Goal: Task Accomplishment & Management: Manage account settings

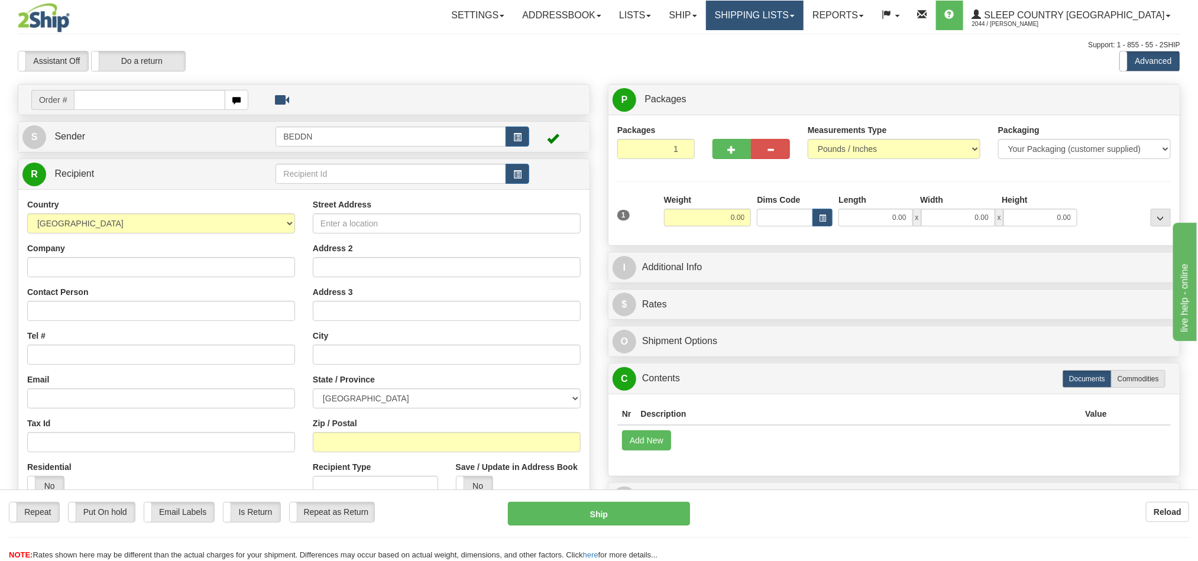
click at [803, 18] on link "Shipping lists" at bounding box center [755, 16] width 98 height 30
click at [769, 40] on span "Current Shipments" at bounding box center [733, 41] width 69 height 9
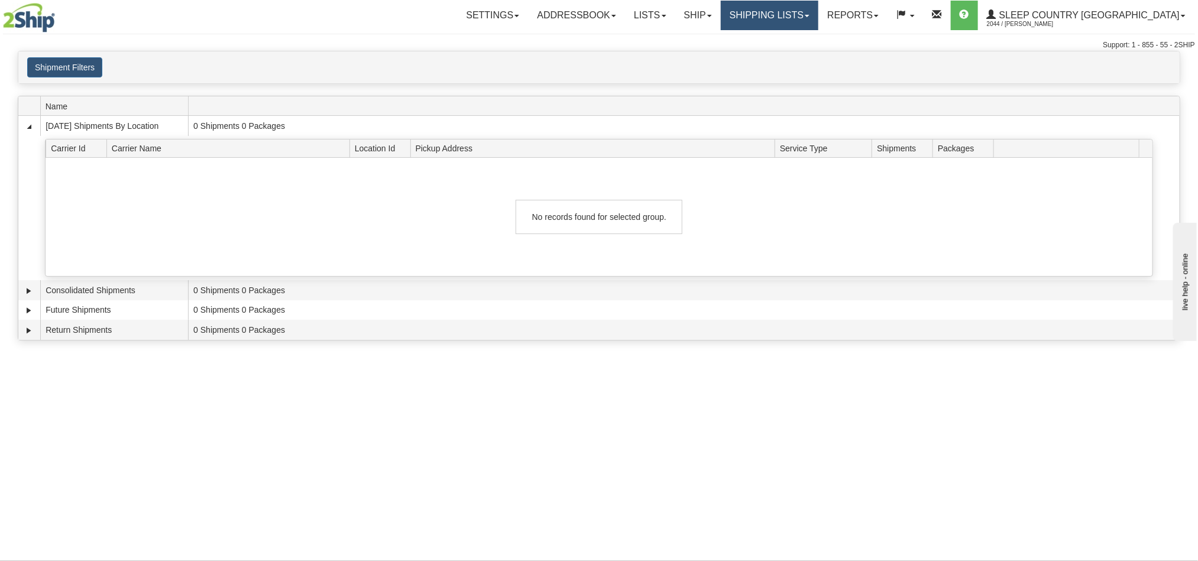
click at [818, 23] on link "Shipping lists" at bounding box center [770, 16] width 98 height 30
click at [806, 59] on span "Search Shipment History" at bounding box center [760, 56] width 92 height 9
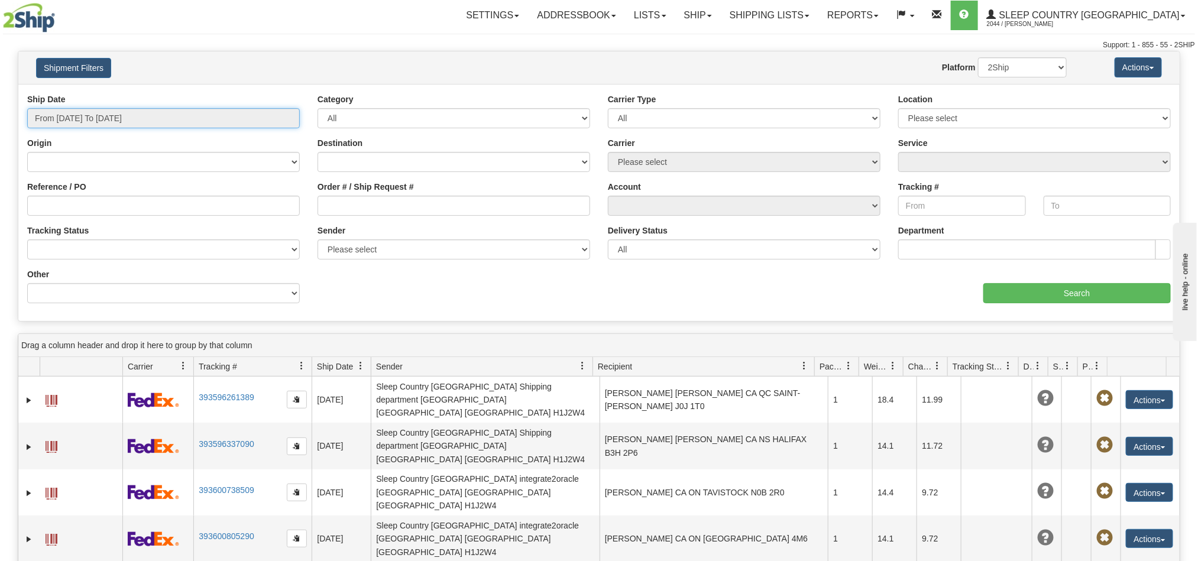
click at [149, 119] on input "From 09/24/2025 To 09/25/2025" at bounding box center [163, 118] width 273 height 20
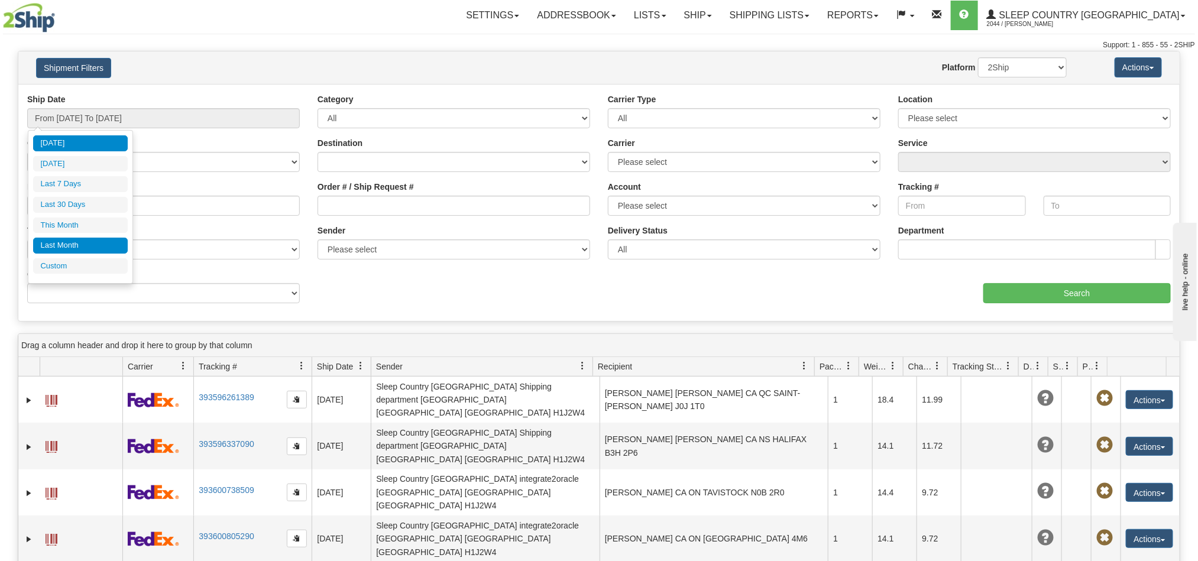
click at [83, 247] on li "Last Month" at bounding box center [80, 246] width 95 height 16
click at [213, 121] on input "From 08/01/2025 To 08/31/2025" at bounding box center [163, 118] width 273 height 20
click at [73, 203] on li "Last 30 Days" at bounding box center [80, 205] width 95 height 16
type input "From 08/27/2025 To 09/25/2025"
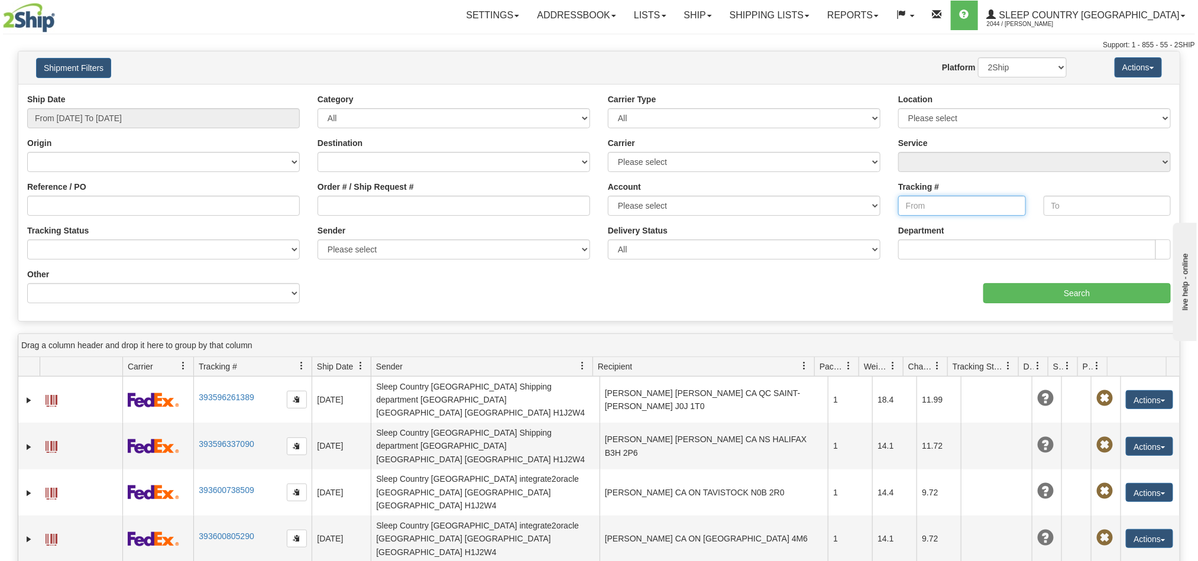
click at [933, 206] on input "Tracking #" at bounding box center [962, 206] width 128 height 20
paste input "393217809543"
type input "393217809543"
click at [1020, 291] on input "Search" at bounding box center [1076, 293] width 187 height 20
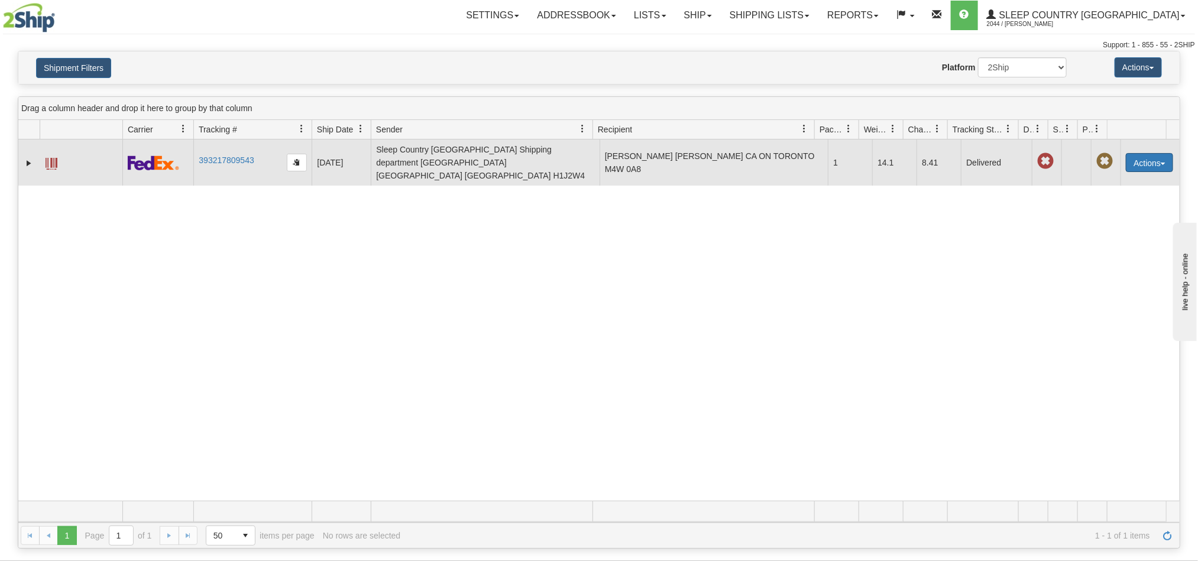
click at [1140, 160] on button "Actions" at bounding box center [1149, 162] width 47 height 19
click at [1116, 177] on link "Repeat" at bounding box center [1125, 184] width 95 height 15
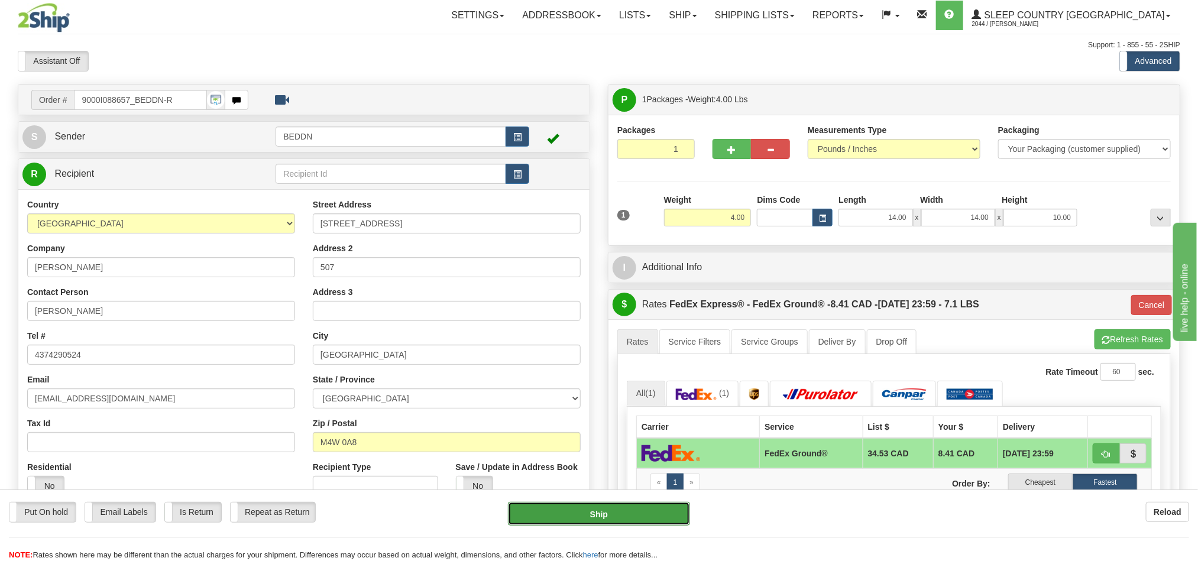
click at [605, 520] on button "Ship" at bounding box center [599, 514] width 182 height 24
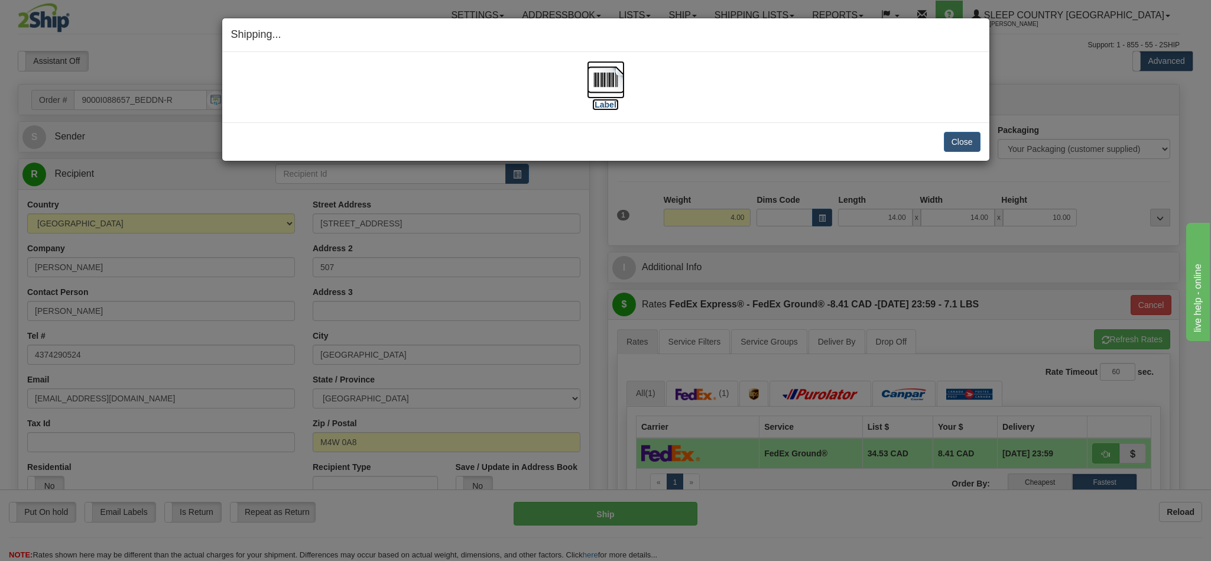
click at [608, 87] on img at bounding box center [606, 80] width 38 height 38
click at [949, 142] on button "Close" at bounding box center [962, 142] width 37 height 20
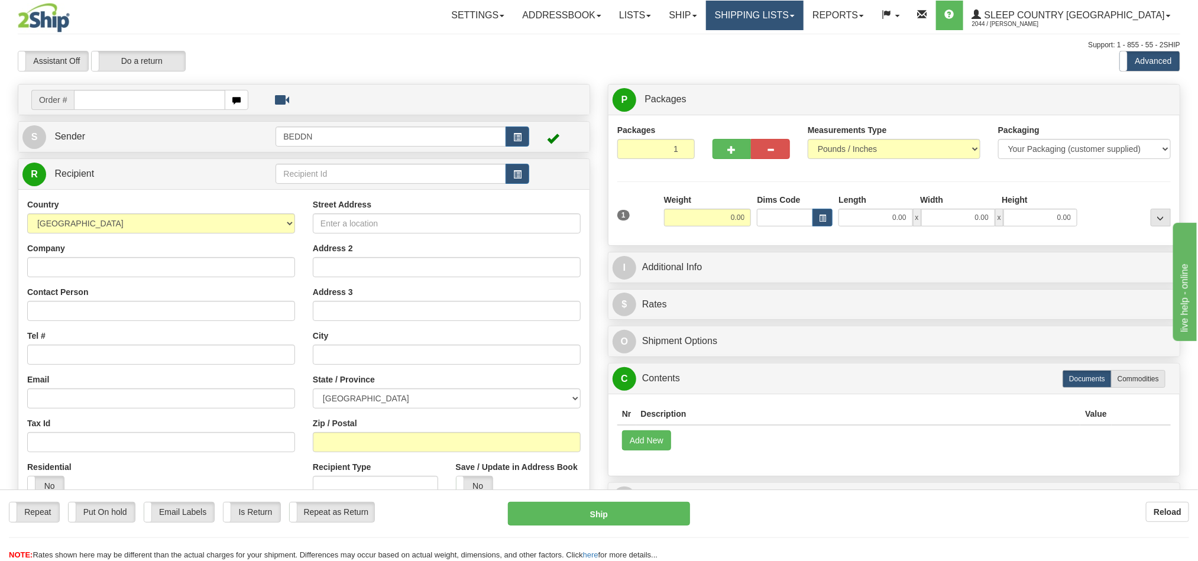
click at [803, 16] on link "Shipping lists" at bounding box center [755, 16] width 98 height 30
click at [769, 41] on span "Current Shipments" at bounding box center [733, 41] width 69 height 9
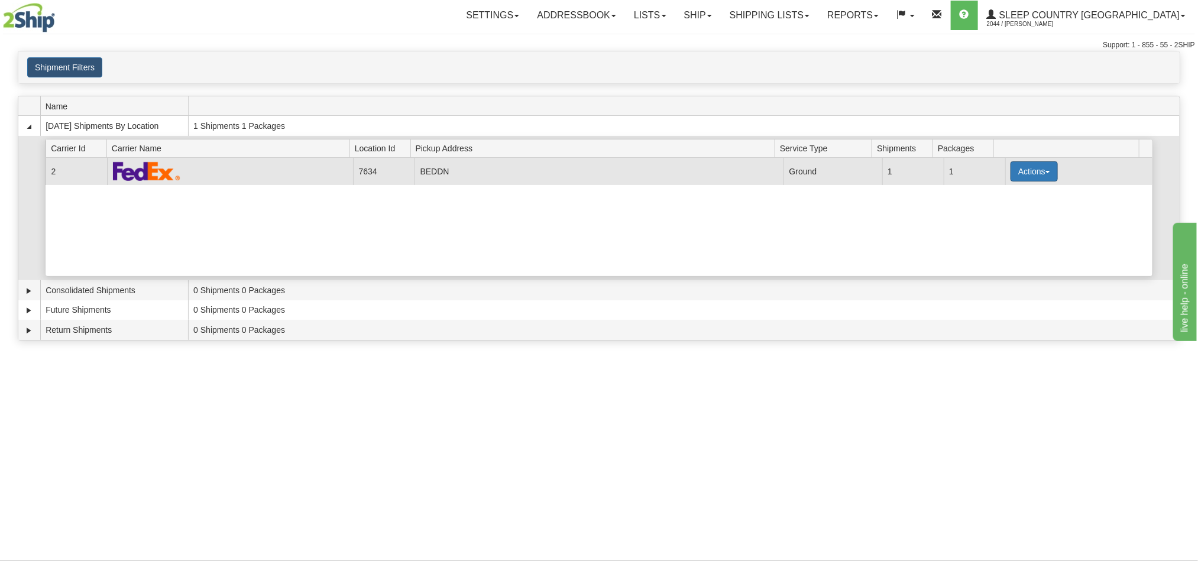
click at [1034, 171] on button "Actions" at bounding box center [1033, 171] width 47 height 20
click at [986, 197] on span "Details" at bounding box center [990, 193] width 32 height 8
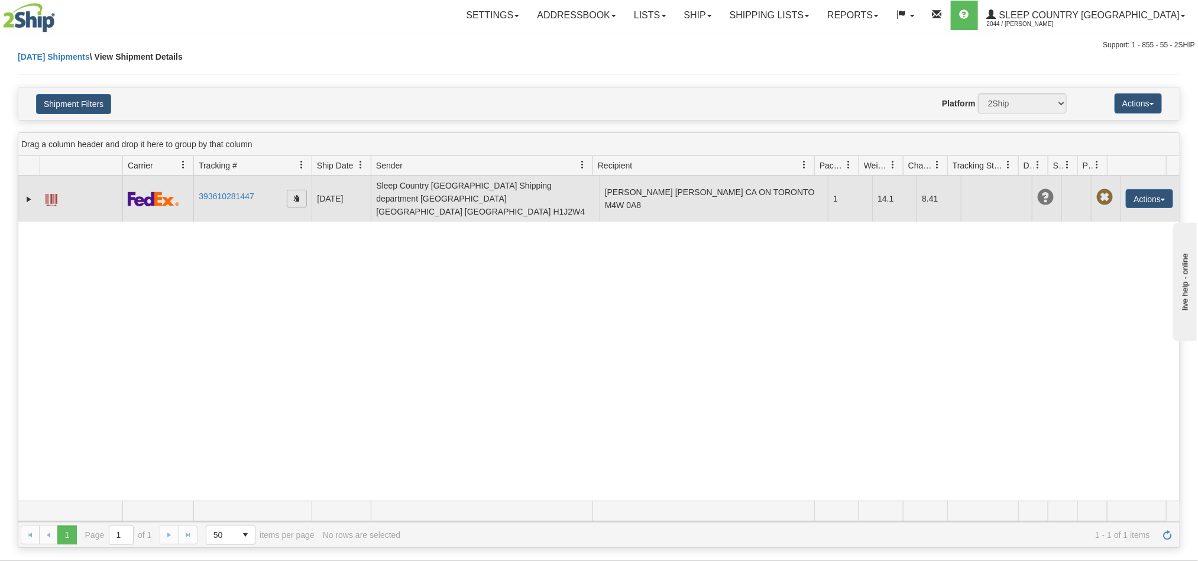
click at [296, 196] on span "button" at bounding box center [296, 198] width 7 height 7
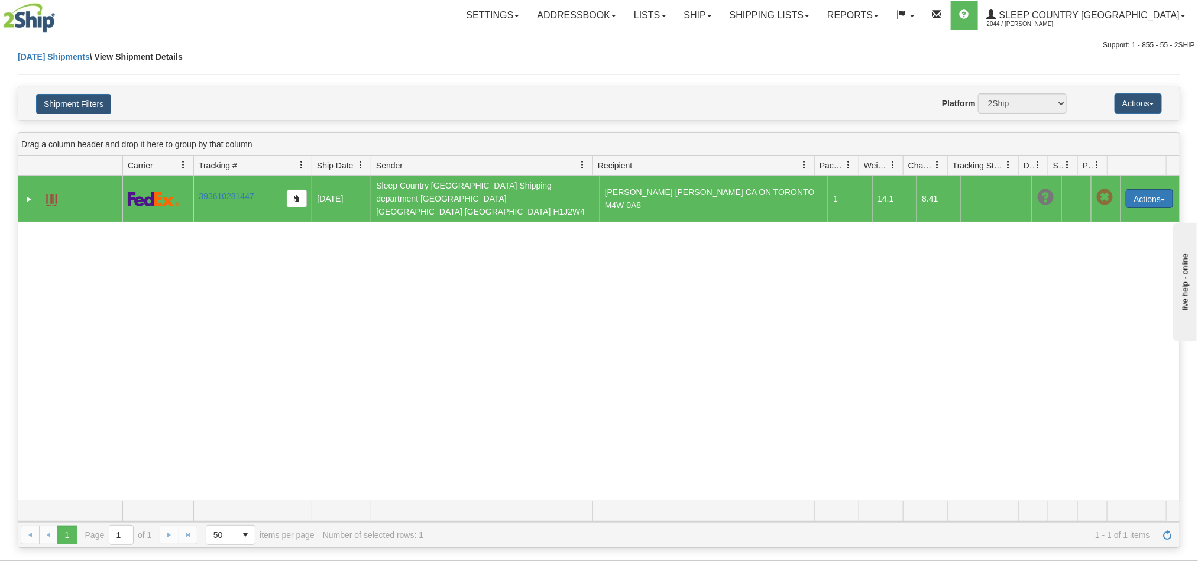
click at [1139, 201] on button "Actions" at bounding box center [1149, 198] width 47 height 19
click at [735, 313] on div "31673796 2044 393610281447 09/25/2025 09/25/2025 05:10:10 PM Sleep Country Cana…" at bounding box center [598, 338] width 1161 height 325
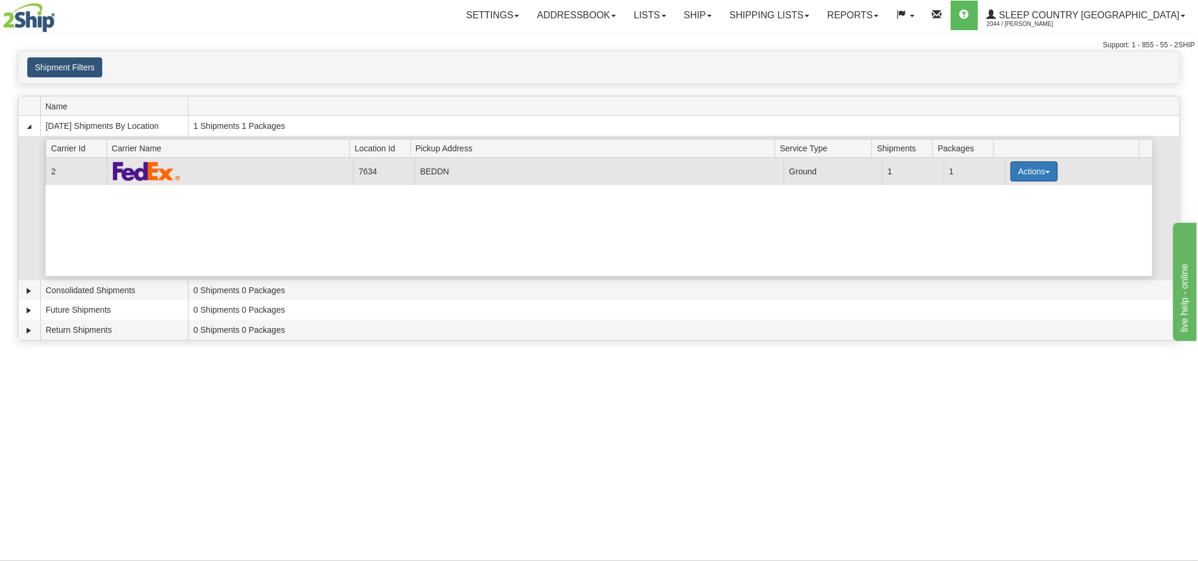
click at [1035, 173] on button "Actions" at bounding box center [1033, 171] width 47 height 20
click at [988, 223] on span "Pickup" at bounding box center [989, 224] width 31 height 8
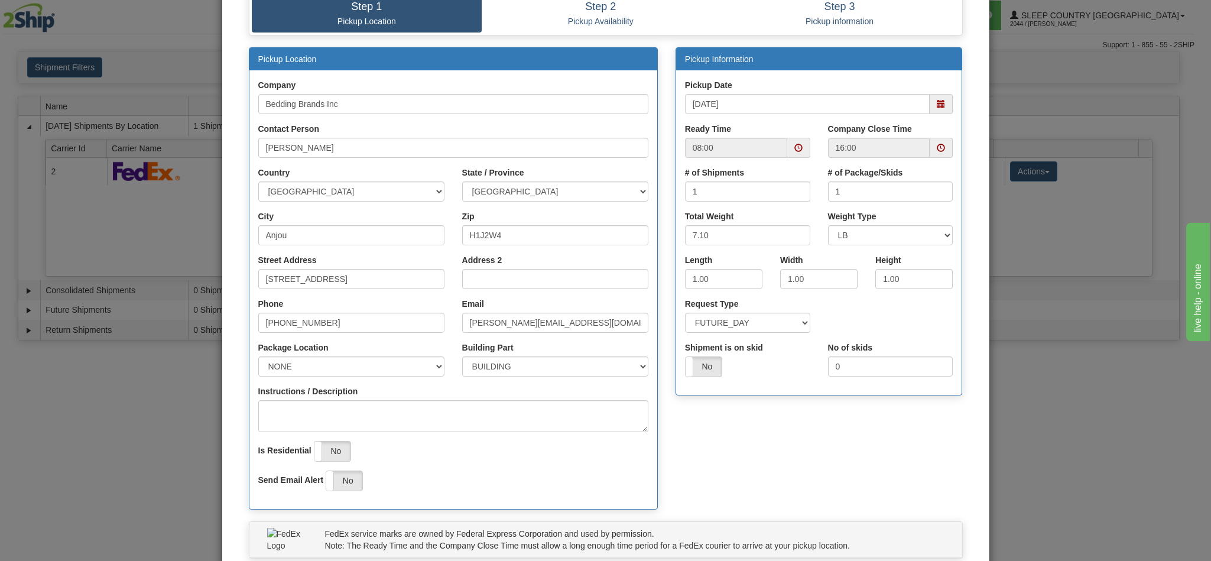
scroll to position [169, 0]
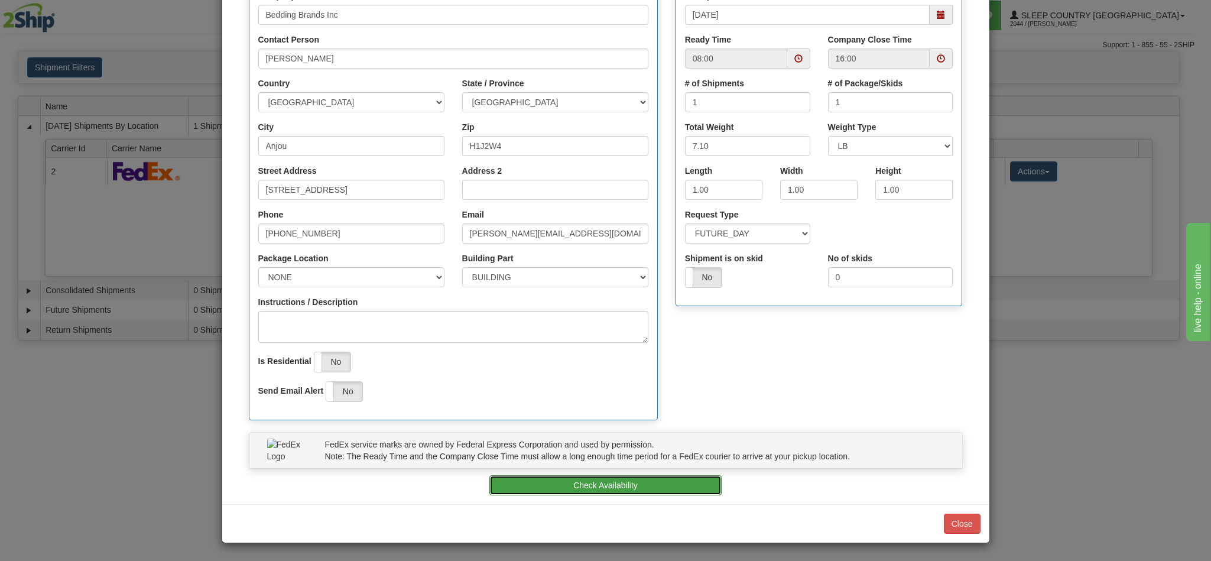
click at [598, 488] on button "Check Availability" at bounding box center [606, 485] width 232 height 20
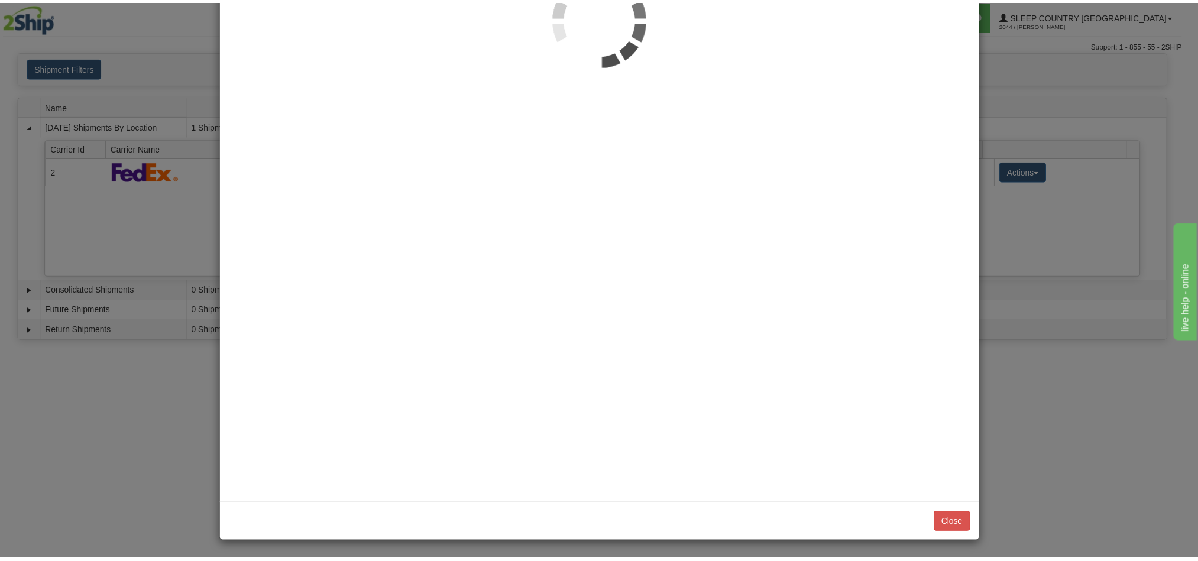
scroll to position [0, 0]
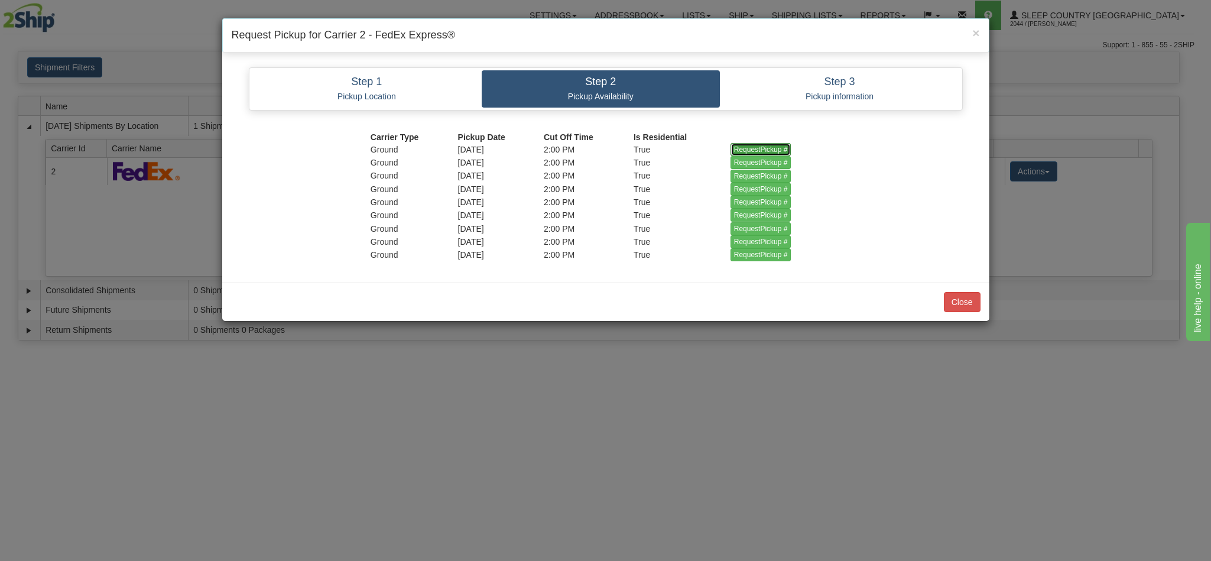
click at [752, 146] on input "RequestPickup #" at bounding box center [761, 149] width 61 height 13
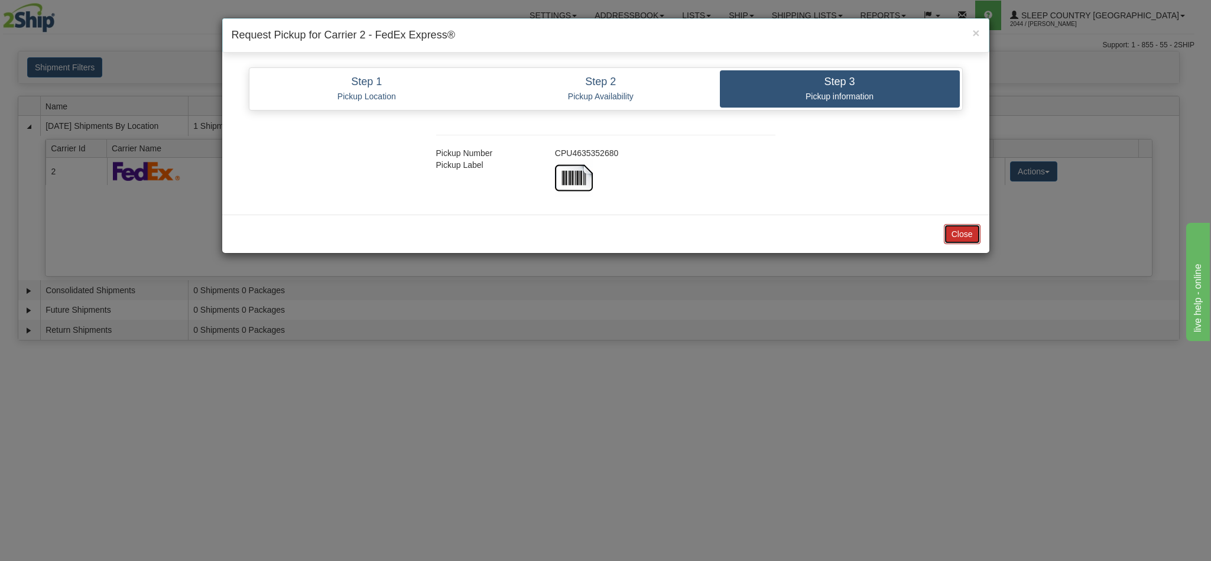
click at [967, 238] on button "Close" at bounding box center [962, 234] width 37 height 20
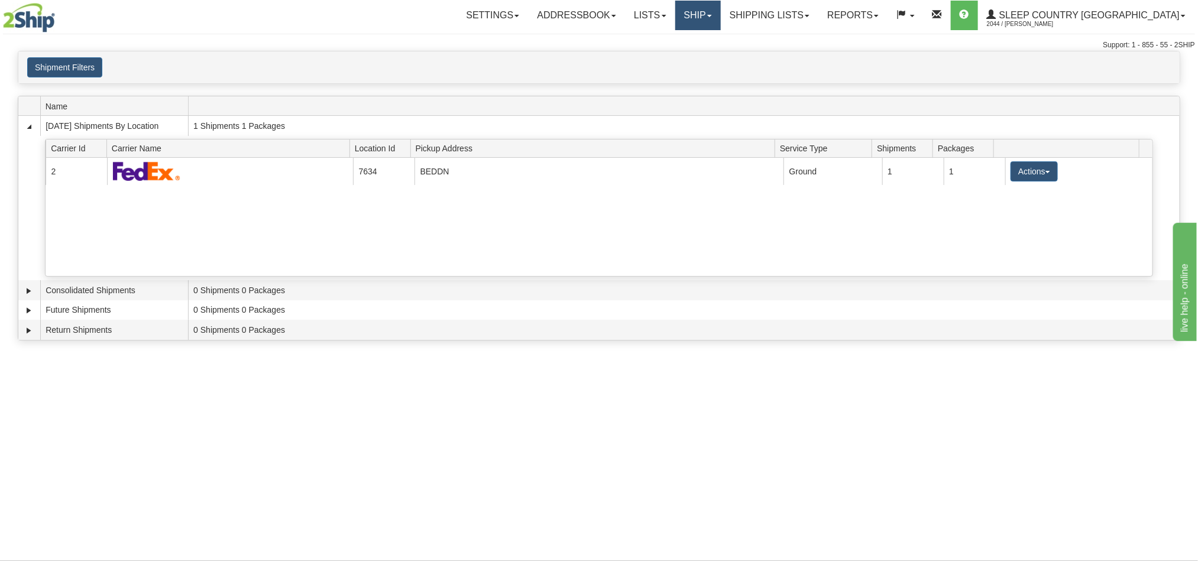
click at [721, 16] on link "Ship" at bounding box center [698, 16] width 46 height 30
click at [815, 20] on link "Shipping lists" at bounding box center [770, 16] width 98 height 30
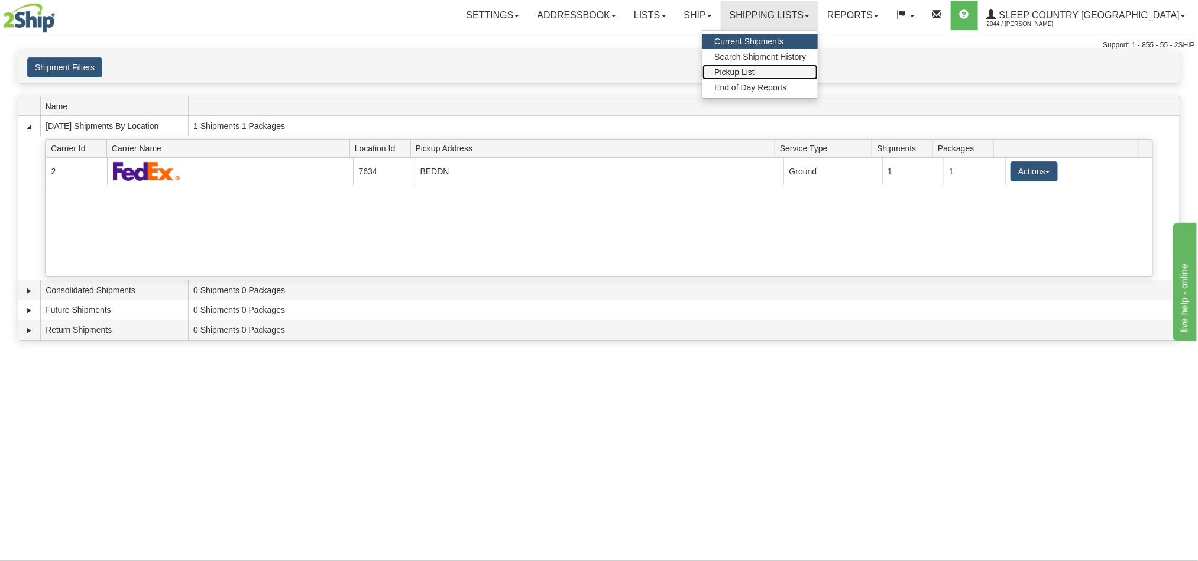
click at [818, 75] on link "Pickup List" at bounding box center [759, 71] width 115 height 15
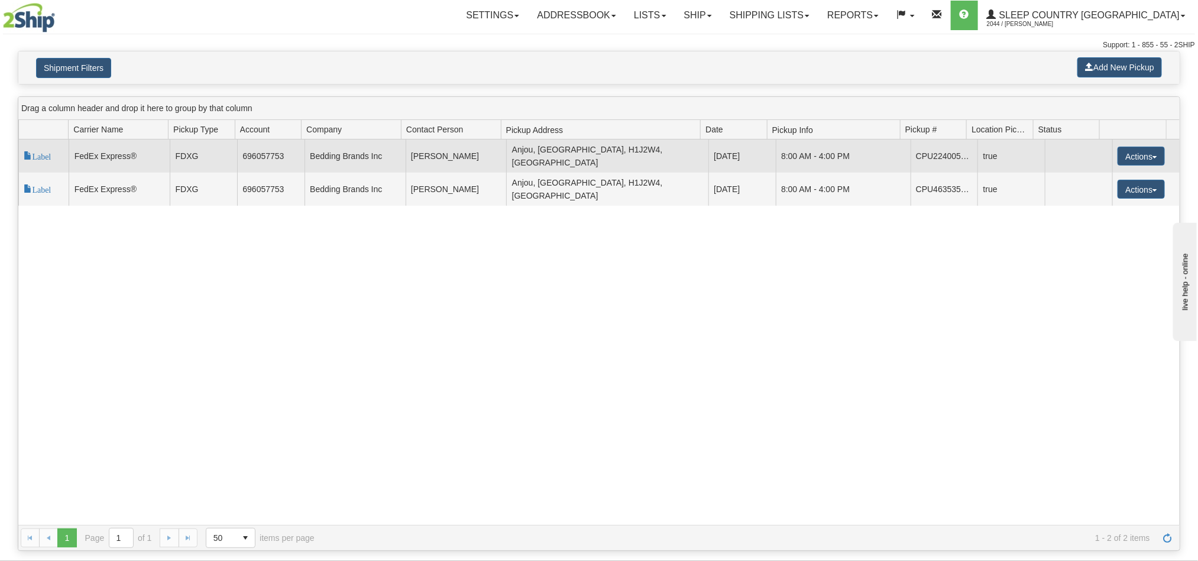
click at [918, 157] on td "CPU2240052680" at bounding box center [943, 156] width 67 height 33
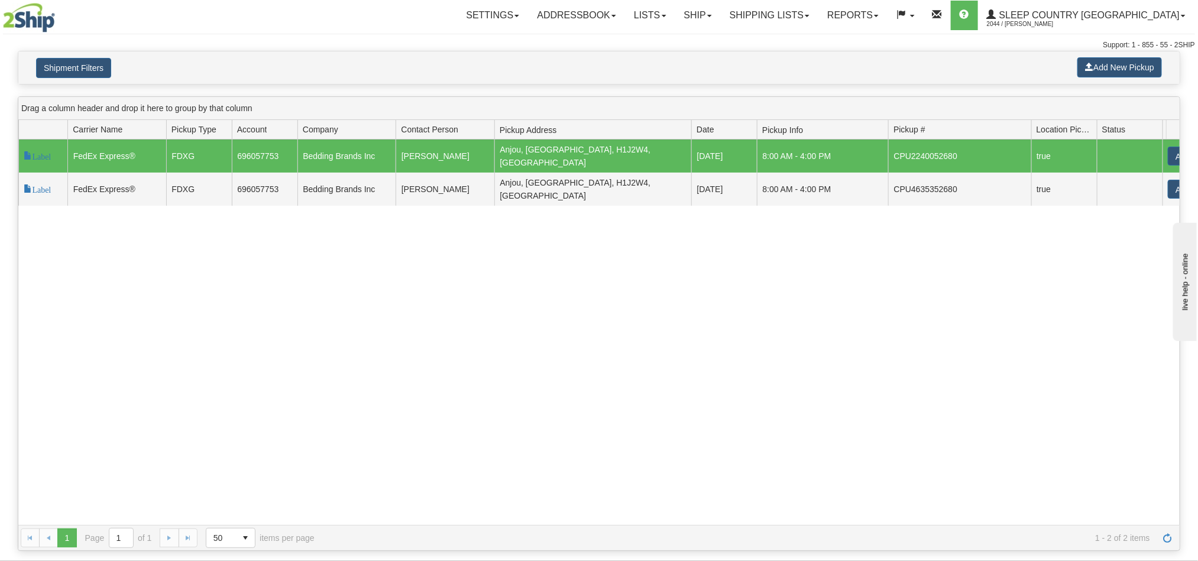
drag, startPoint x: 964, startPoint y: 127, endPoint x: 1027, endPoint y: 135, distance: 63.9
click at [1027, 135] on div "Id Carrier Id Carrier Name Pickup Type Account Company Contact Person Pickup Ad…" at bounding box center [592, 129] width 1148 height 19
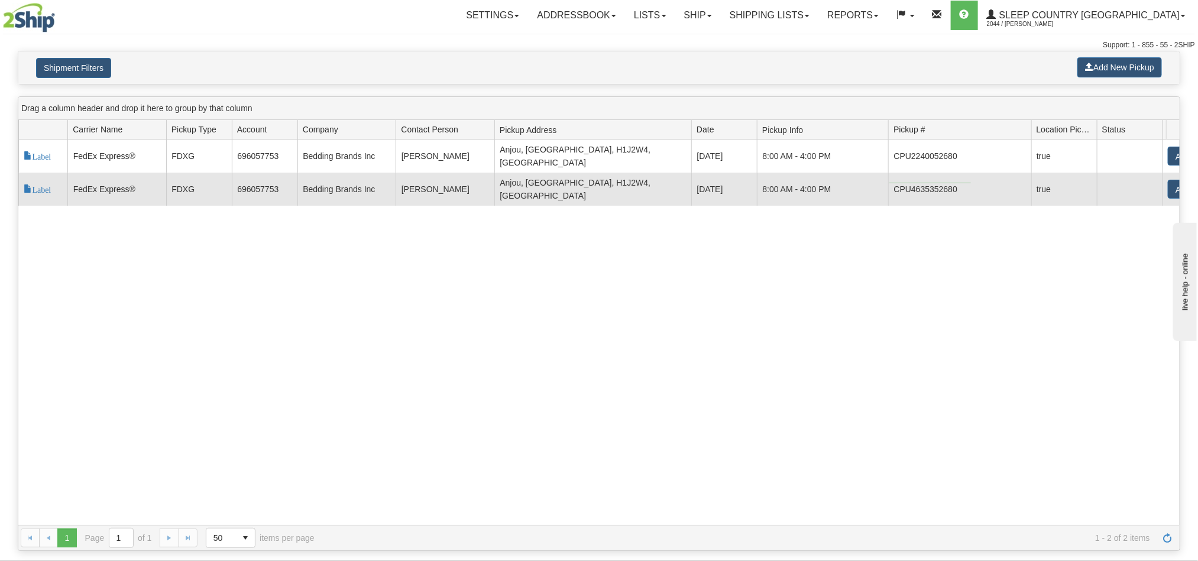
drag, startPoint x: 971, startPoint y: 183, endPoint x: 889, endPoint y: 183, distance: 81.6
click at [889, 183] on td "CPU4635352680" at bounding box center [959, 189] width 143 height 33
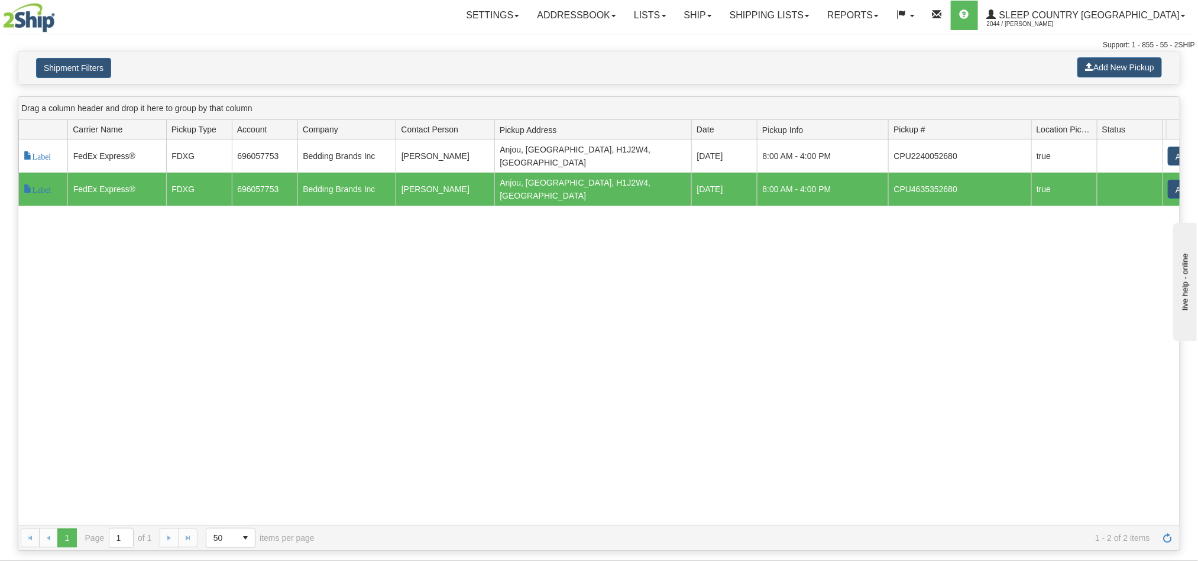
click at [910, 213] on div "118242 2 Label FedEx Express® FDXG 696057753 Bedding Brands Inc [PERSON_NAME] […" at bounding box center [598, 332] width 1161 height 385
drag, startPoint x: 893, startPoint y: 181, endPoint x: 958, endPoint y: 186, distance: 65.8
click at [960, 183] on td "CPU4635352680" at bounding box center [959, 189] width 143 height 33
